Goal: Information Seeking & Learning: Find contact information

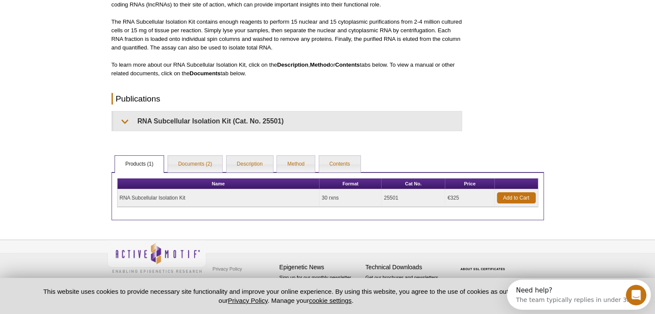
scroll to position [158, 0]
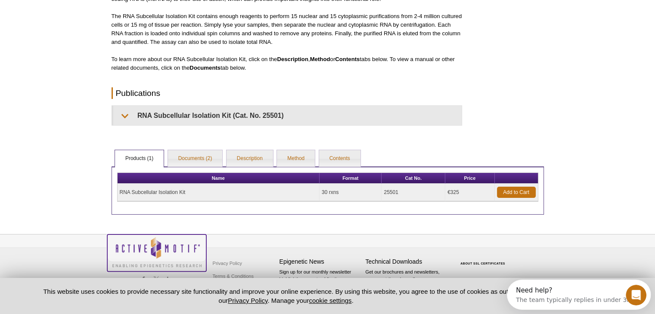
click at [115, 247] on img at bounding box center [156, 252] width 99 height 35
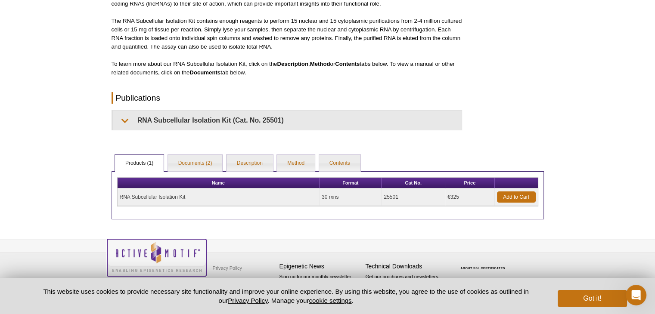
scroll to position [152, 0]
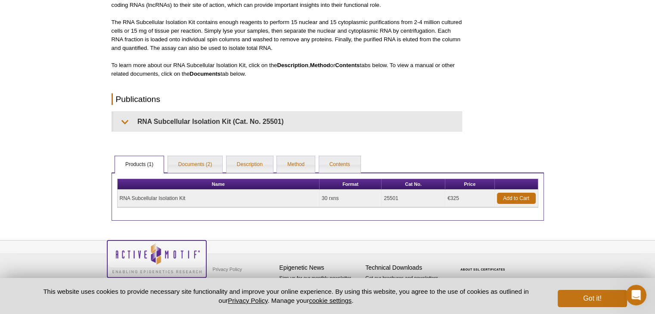
click at [127, 255] on img at bounding box center [156, 258] width 99 height 35
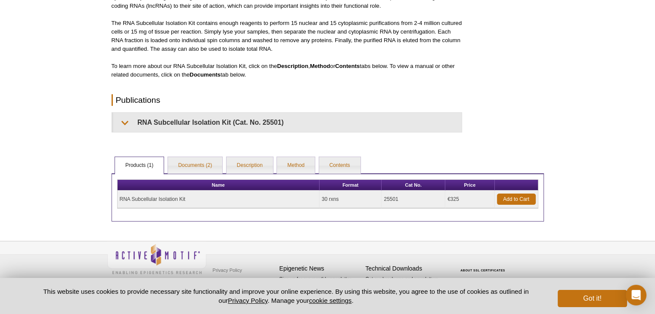
scroll to position [152, 0]
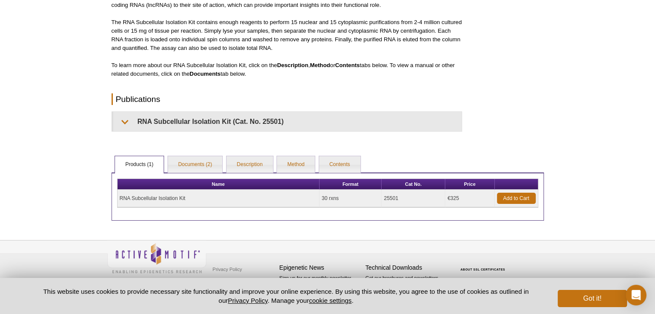
drag, startPoint x: 211, startPoint y: 196, endPoint x: 115, endPoint y: 192, distance: 95.3
click at [115, 192] on div "Name Format Cat No. Price RNA Subcellular Isolation Kit 30 rxns 25501 €325 Add …" at bounding box center [328, 197] width 432 height 48
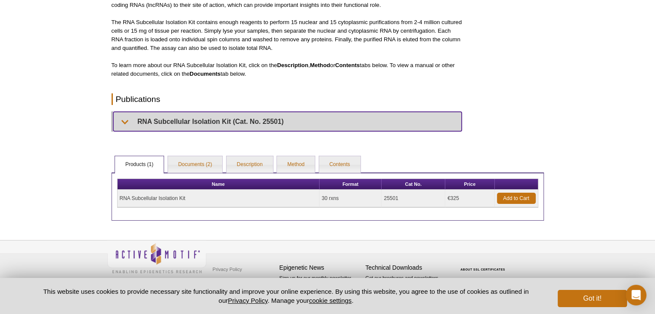
click at [263, 121] on summary "RNA Subcellular Isolation Kit (Cat. No. 25501)" at bounding box center [287, 121] width 348 height 19
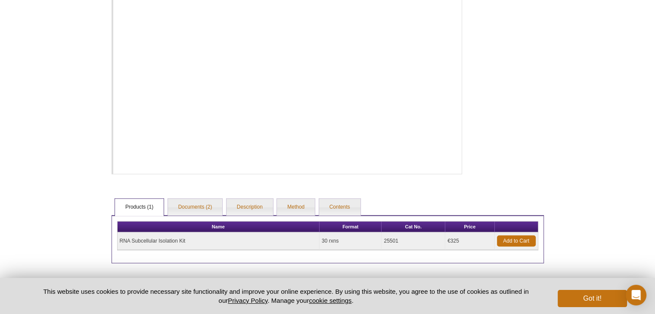
scroll to position [605, 0]
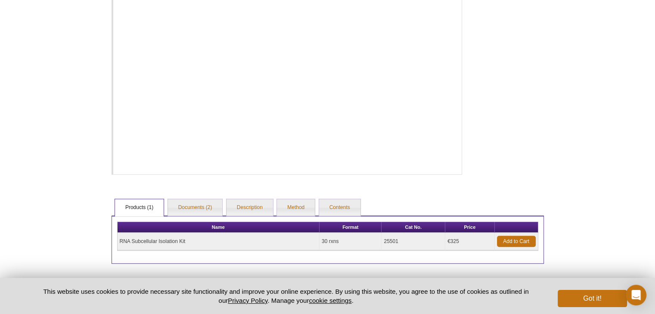
copy div "Name Format Cat No. Price RNA Subcellular Isolation Kit"
drag, startPoint x: 384, startPoint y: 239, endPoint x: 379, endPoint y: 238, distance: 4.3
click at [381, 238] on tr "RNA Subcellular Isolation Kit 30 rxns 25501 €325 Add to Cart" at bounding box center [328, 242] width 420 height 18
copy tr "25501"
drag, startPoint x: 196, startPoint y: 243, endPoint x: 112, endPoint y: 242, distance: 84.0
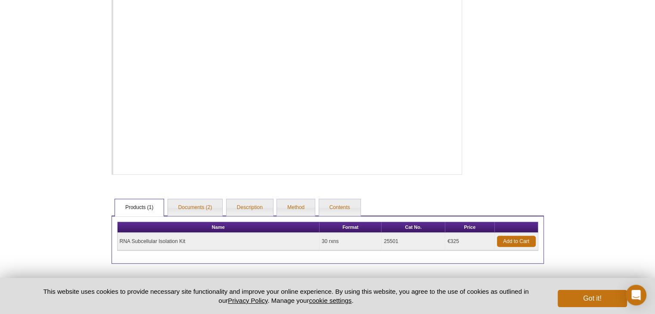
click at [112, 242] on div "Name Format Cat No. Price RNA Subcellular Isolation Kit 30 rxns 25501 €325 Add …" at bounding box center [328, 240] width 432 height 48
copy div "Name Format Cat No. Price RNA Subcellular Isolation Kit"
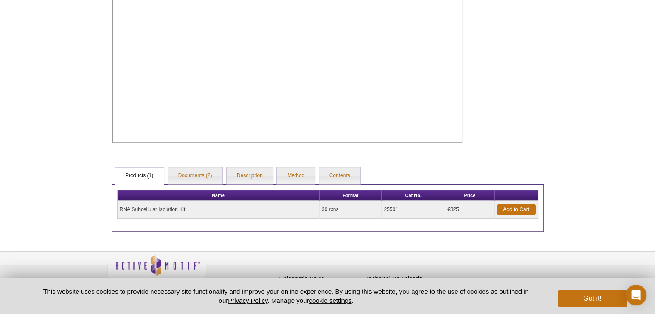
scroll to position [648, 0]
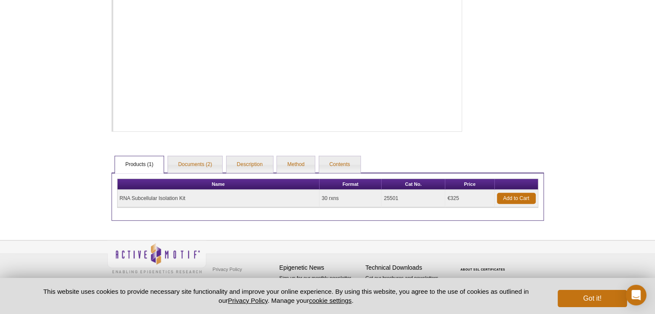
click at [582, 247] on div "Privacy Policy Terms & Conditions Site Map Epigenetic News Sign up for our mont…" at bounding box center [327, 277] width 655 height 75
click at [64, 250] on div "Privacy Policy Terms & Conditions Site Map Epigenetic News Sign up for our mont…" at bounding box center [327, 277] width 655 height 75
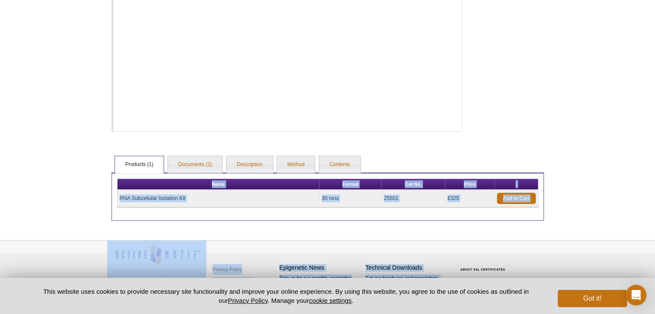
drag, startPoint x: 584, startPoint y: 208, endPoint x: 594, endPoint y: 192, distance: 19.5
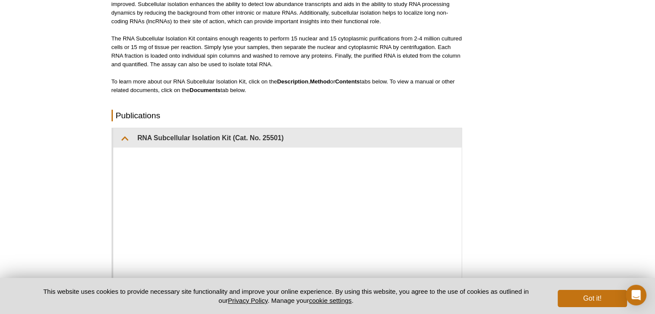
scroll to position [0, 0]
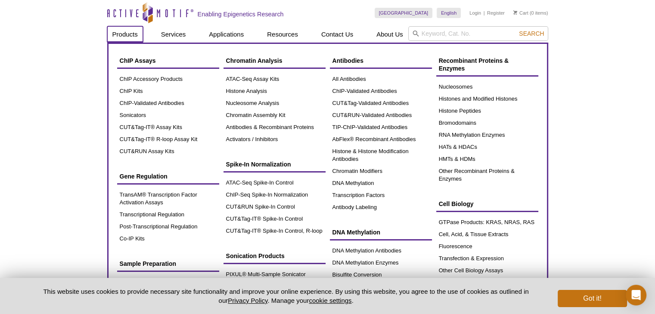
click at [121, 36] on link "Products" at bounding box center [125, 34] width 36 height 16
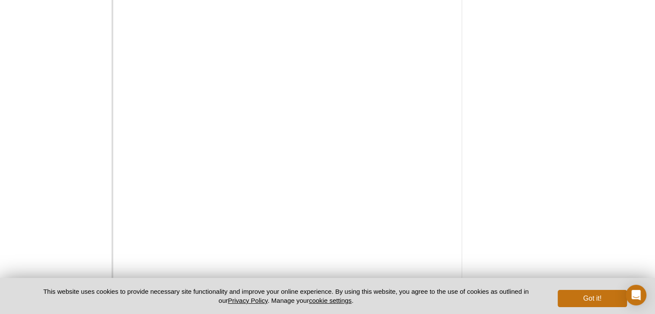
scroll to position [648, 0]
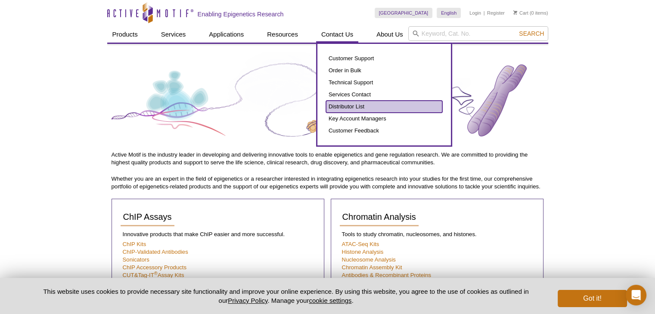
click at [347, 105] on link "Distributor List" at bounding box center [384, 107] width 116 height 12
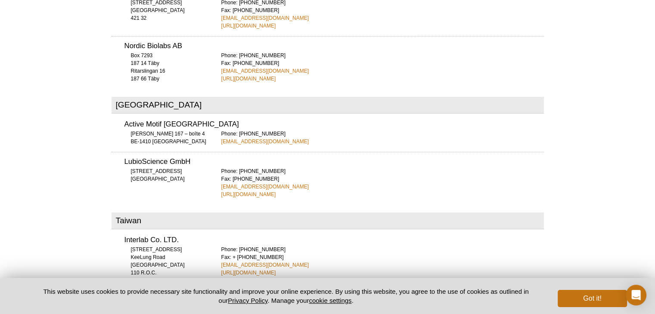
scroll to position [3100, 0]
